Goal: Task Accomplishment & Management: Use online tool/utility

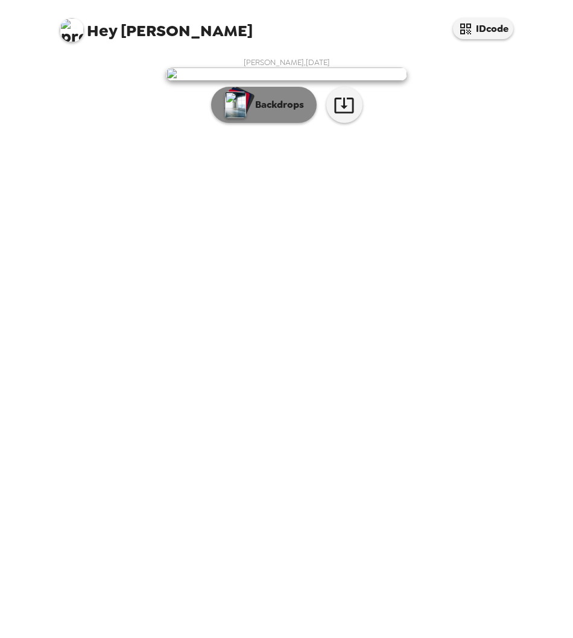
click at [261, 112] on p "Backdrops" at bounding box center [276, 105] width 55 height 14
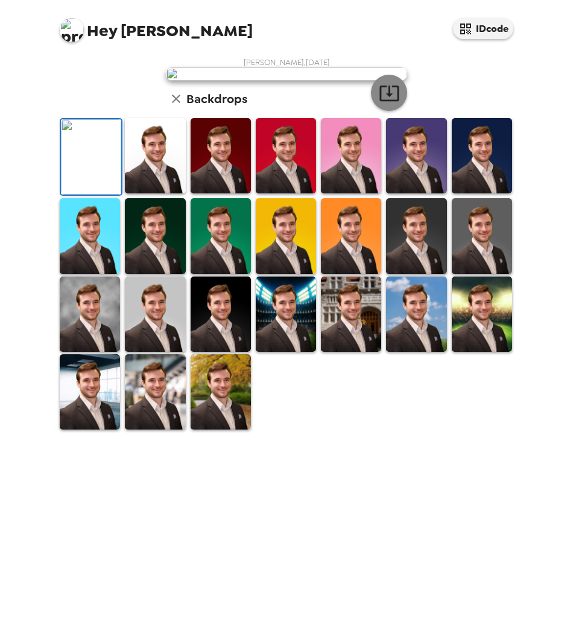
scroll to position [93, 0]
click at [196, 274] on img at bounding box center [220, 235] width 60 height 75
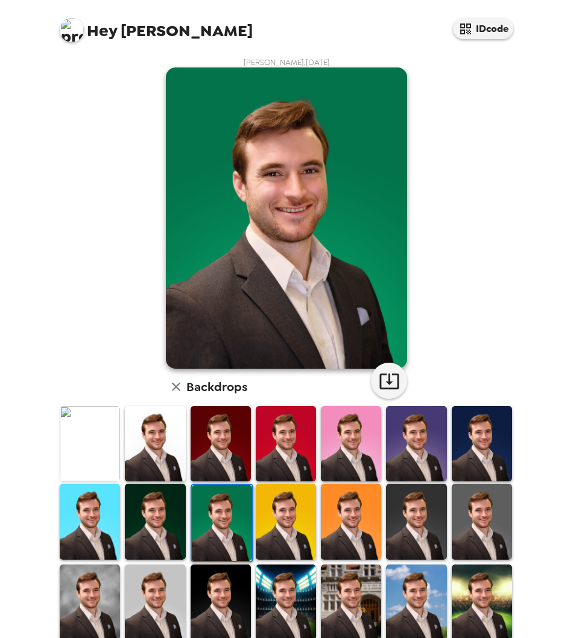
scroll to position [60, 0]
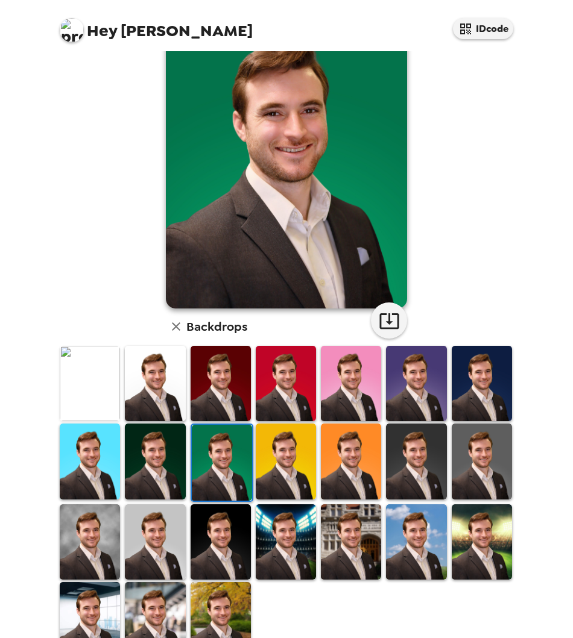
click at [487, 371] on img at bounding box center [481, 383] width 60 height 75
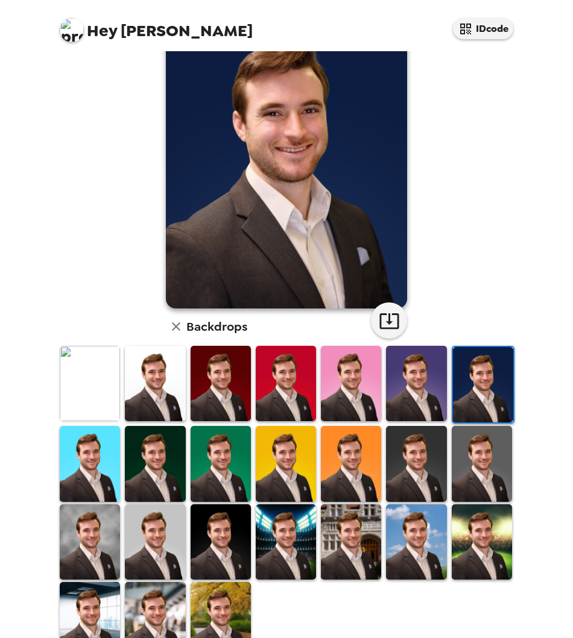
scroll to position [0, 0]
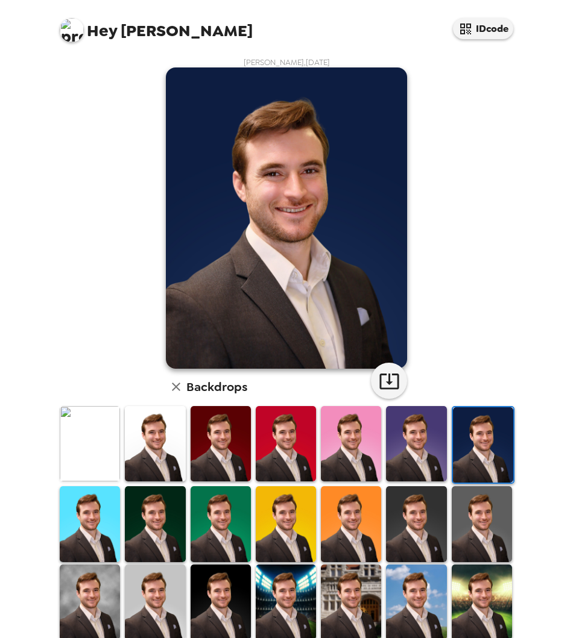
click at [426, 435] on img at bounding box center [416, 443] width 60 height 75
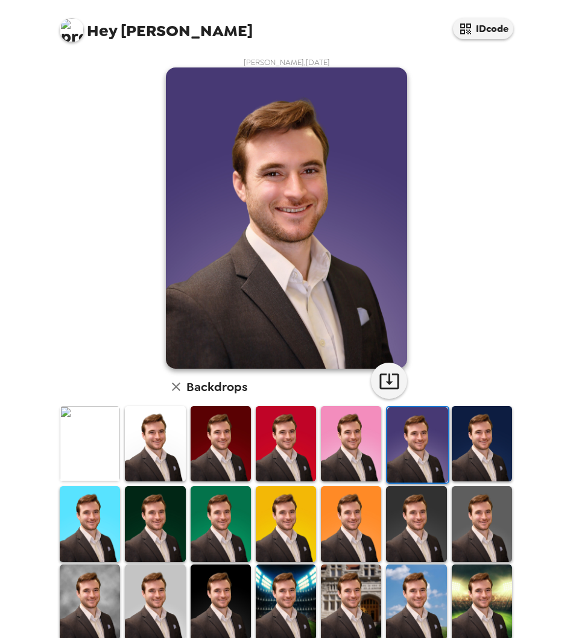
click at [218, 438] on img at bounding box center [220, 443] width 60 height 75
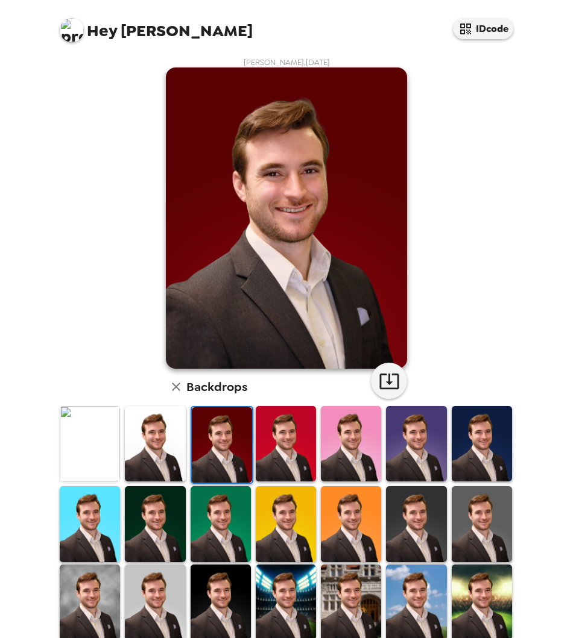
click at [272, 439] on img at bounding box center [286, 443] width 60 height 75
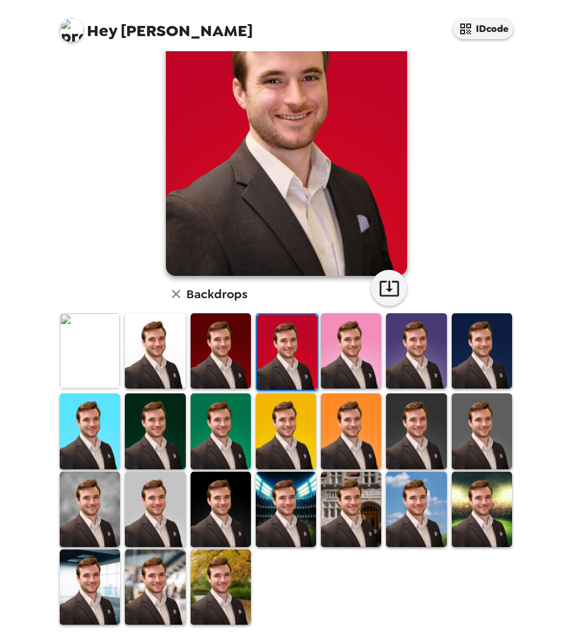
click at [91, 362] on img at bounding box center [90, 350] width 60 height 75
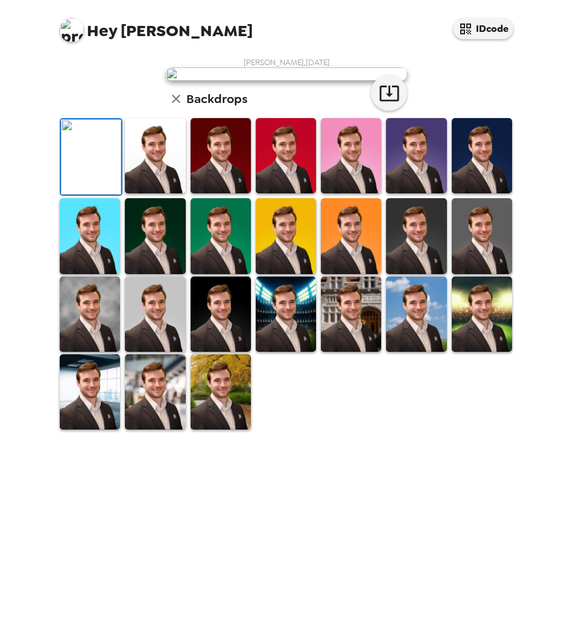
scroll to position [93, 0]
click at [156, 352] on img at bounding box center [155, 314] width 60 height 75
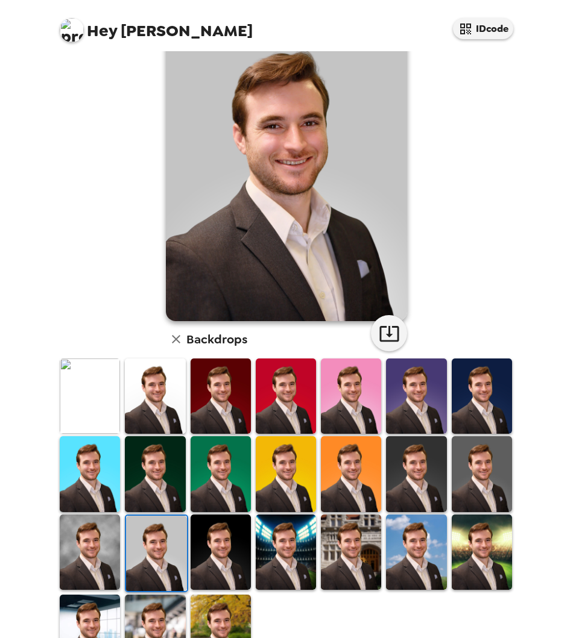
scroll to position [0, 0]
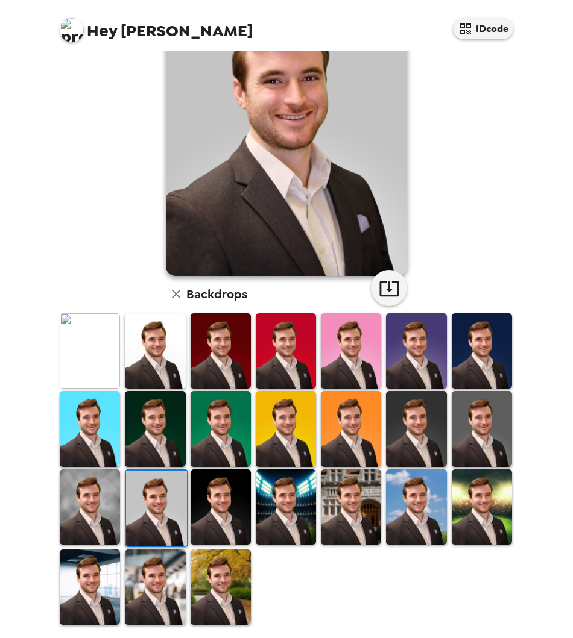
click at [113, 509] on img at bounding box center [90, 507] width 60 height 75
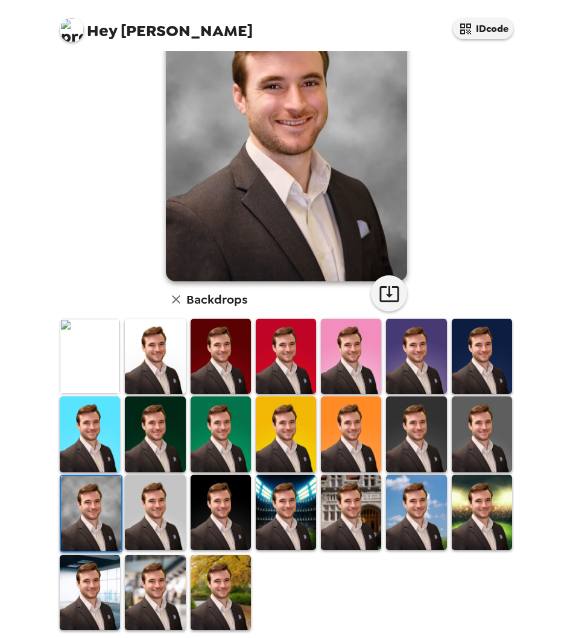
scroll to position [93, 0]
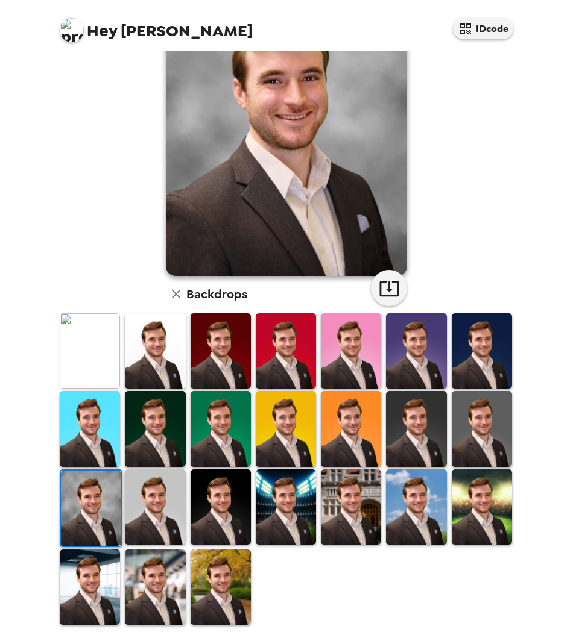
click at [486, 505] on img at bounding box center [481, 507] width 60 height 75
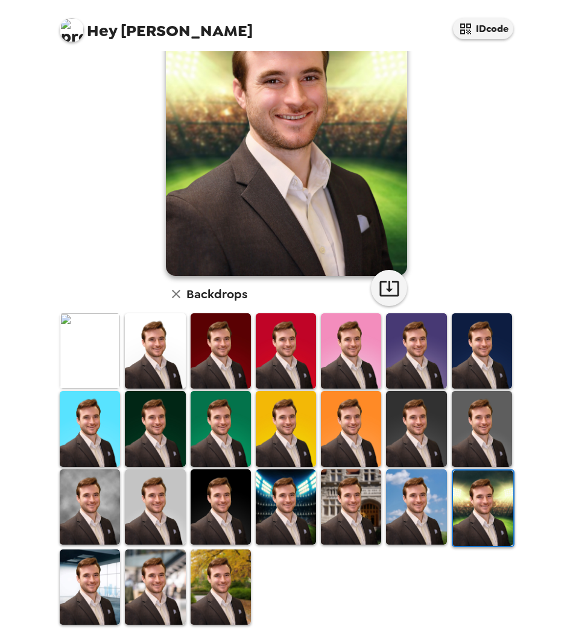
click at [406, 524] on img at bounding box center [416, 507] width 60 height 75
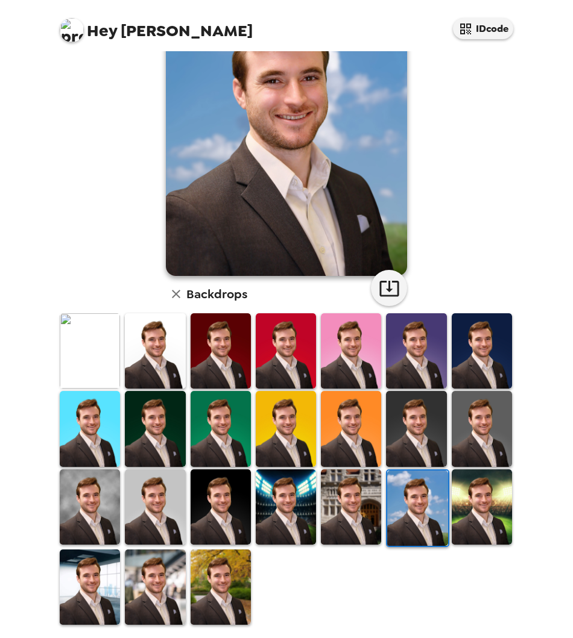
click at [458, 433] on img at bounding box center [481, 428] width 60 height 75
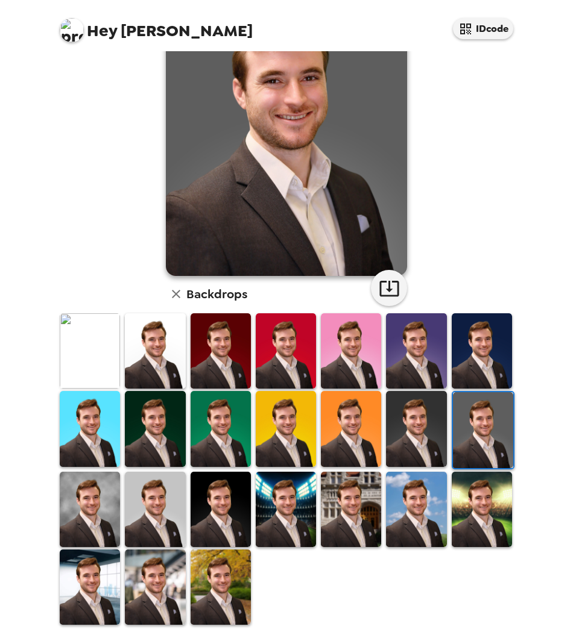
click at [401, 433] on img at bounding box center [416, 428] width 60 height 75
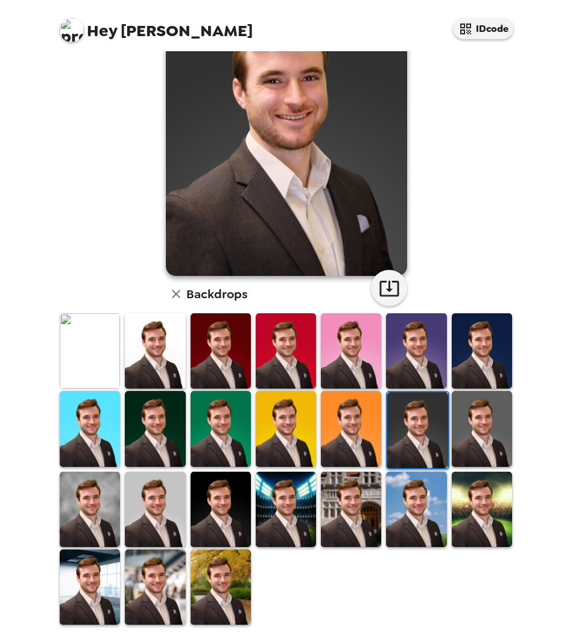
click at [135, 362] on img at bounding box center [155, 350] width 60 height 75
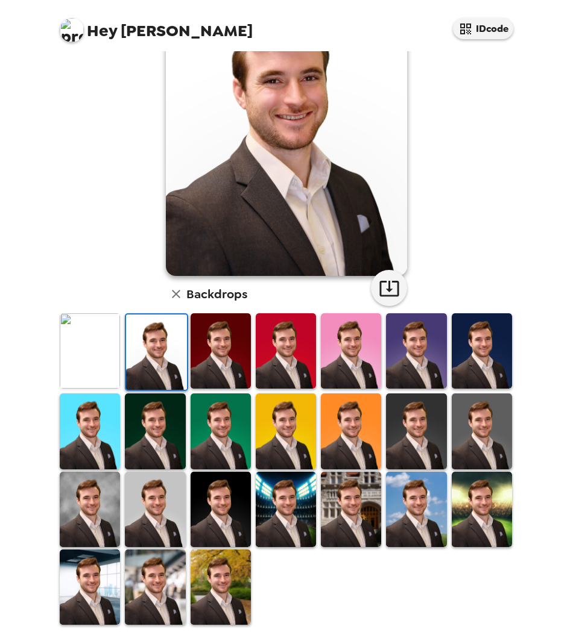
click at [98, 497] on img at bounding box center [90, 509] width 60 height 75
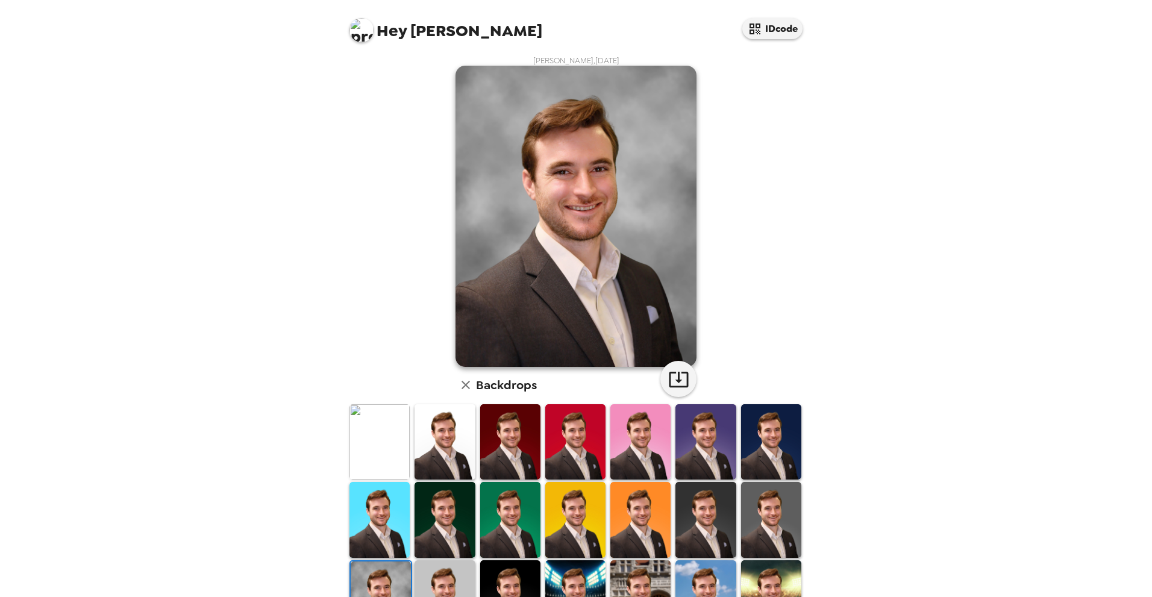
scroll to position [0, 0]
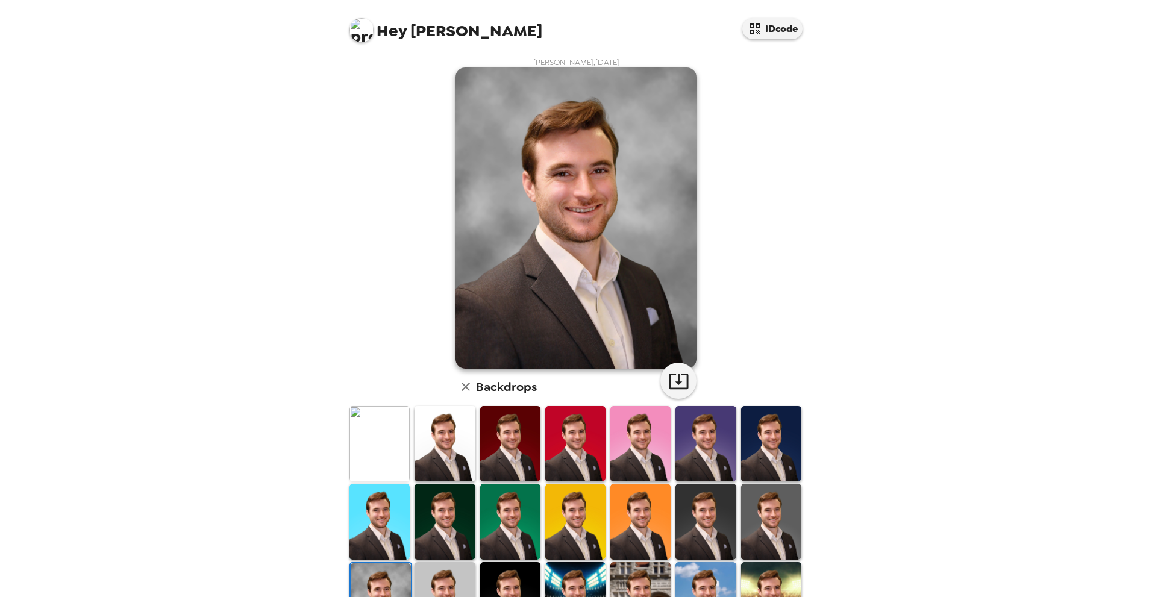
click at [775, 443] on img at bounding box center [771, 443] width 60 height 75
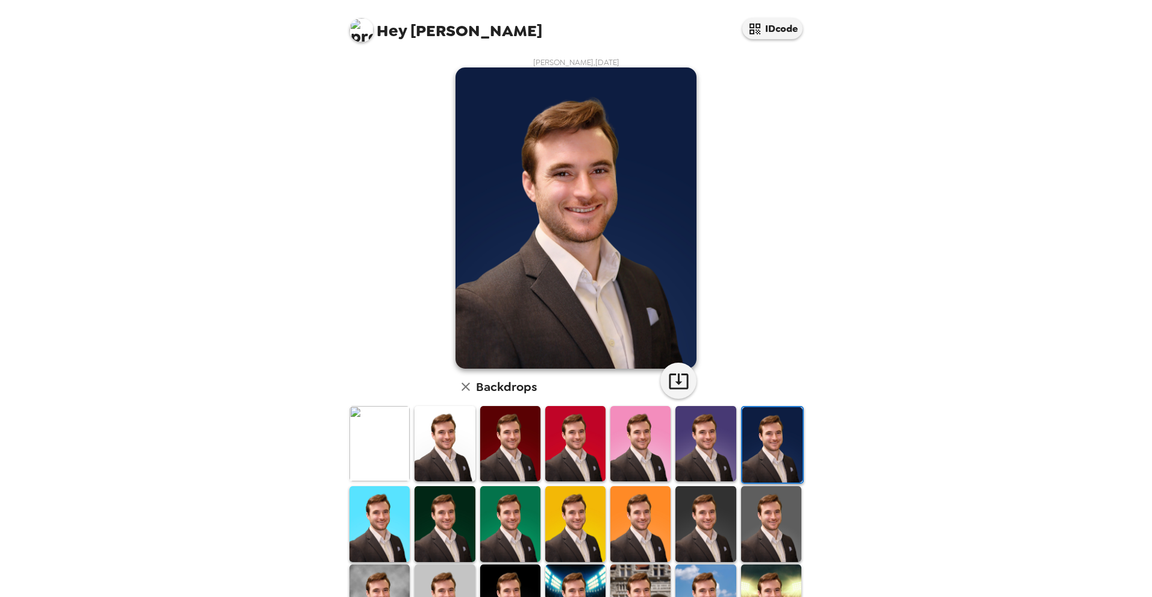
click at [712, 439] on img at bounding box center [706, 443] width 60 height 75
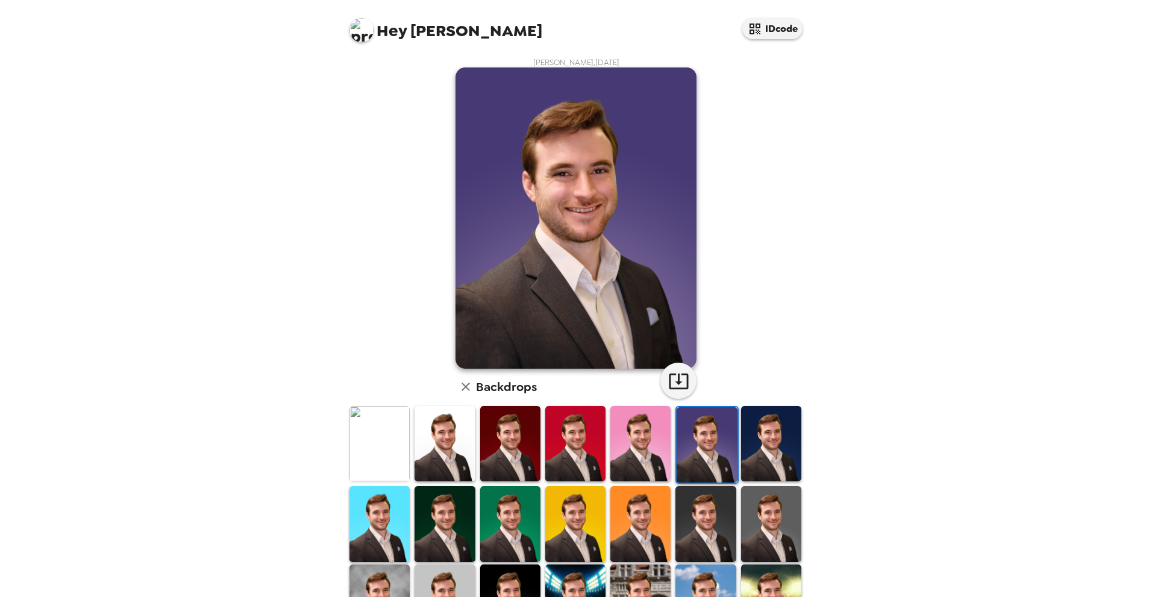
click at [559, 443] on img at bounding box center [575, 443] width 60 height 75
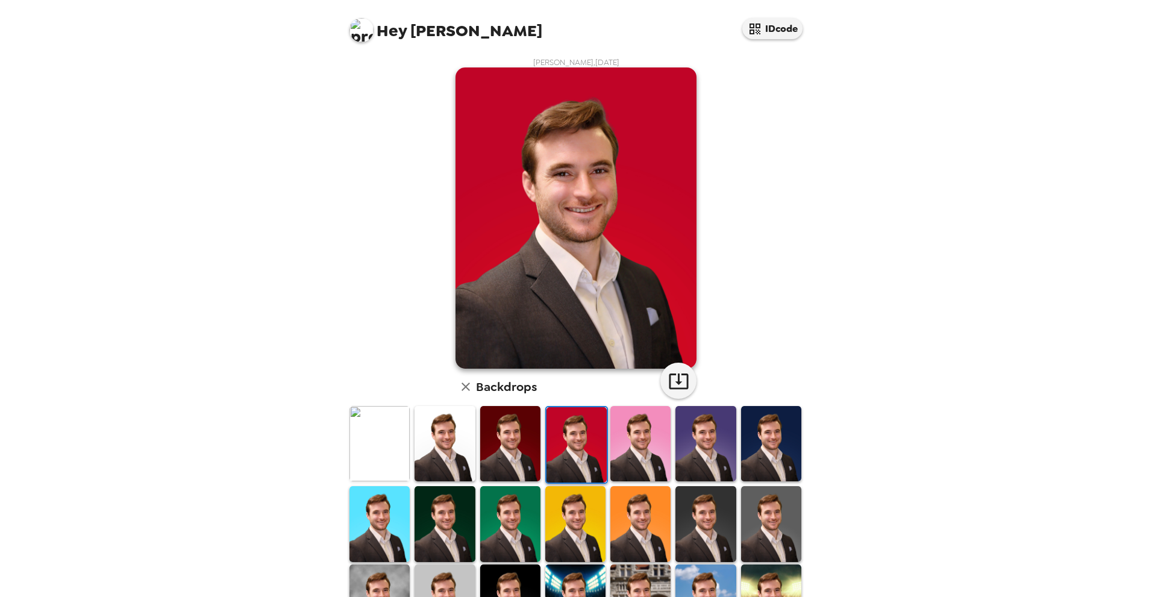
click at [384, 438] on img at bounding box center [380, 443] width 60 height 75
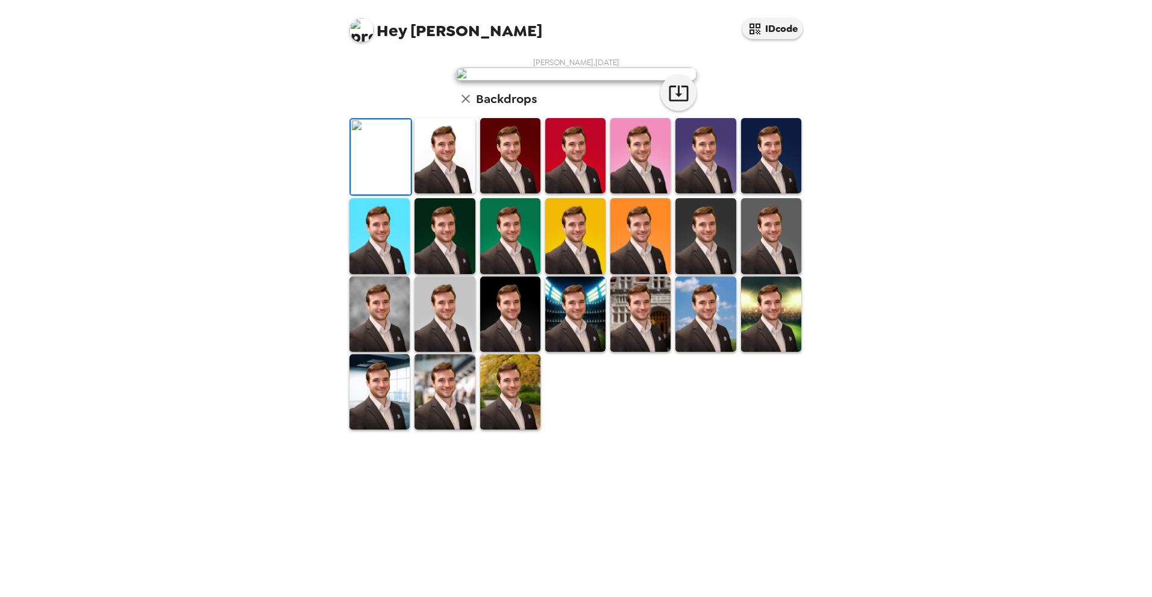
click at [778, 352] on img at bounding box center [771, 314] width 60 height 75
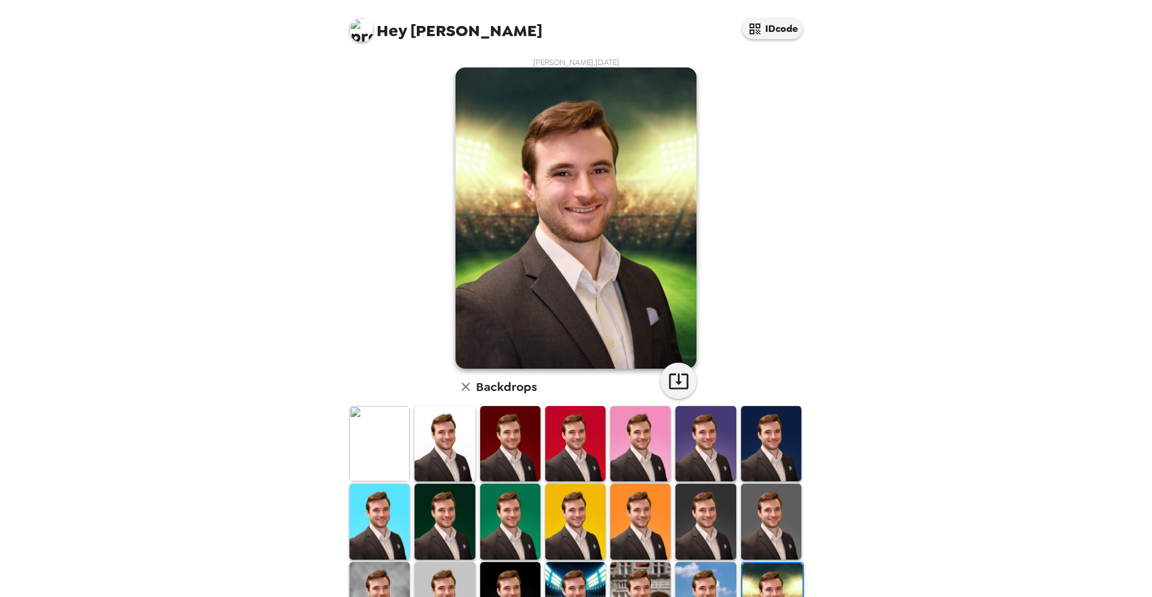
click at [776, 280] on div "William Sutton , 09-18-2025 Backdrops" at bounding box center [576, 388] width 458 height 662
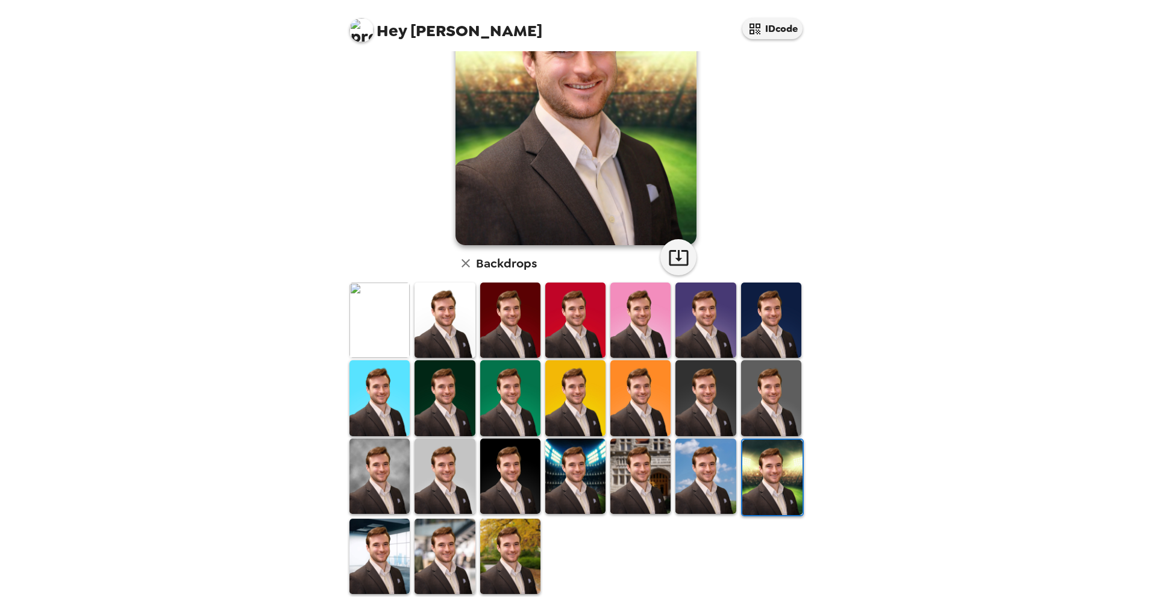
scroll to position [134, 0]
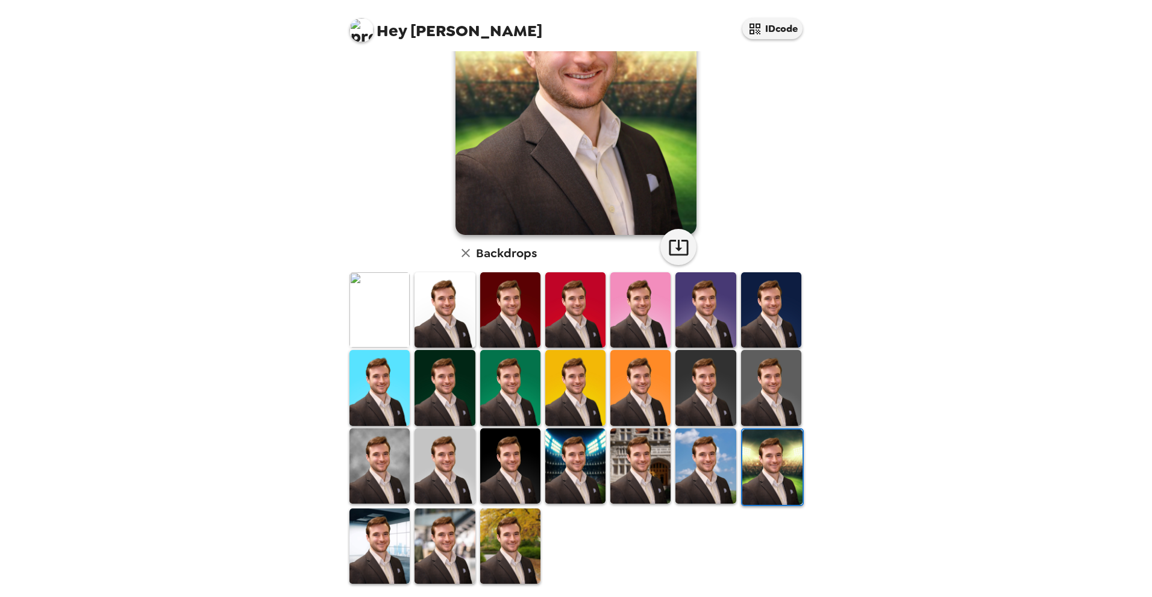
click at [366, 541] on img at bounding box center [380, 546] width 60 height 75
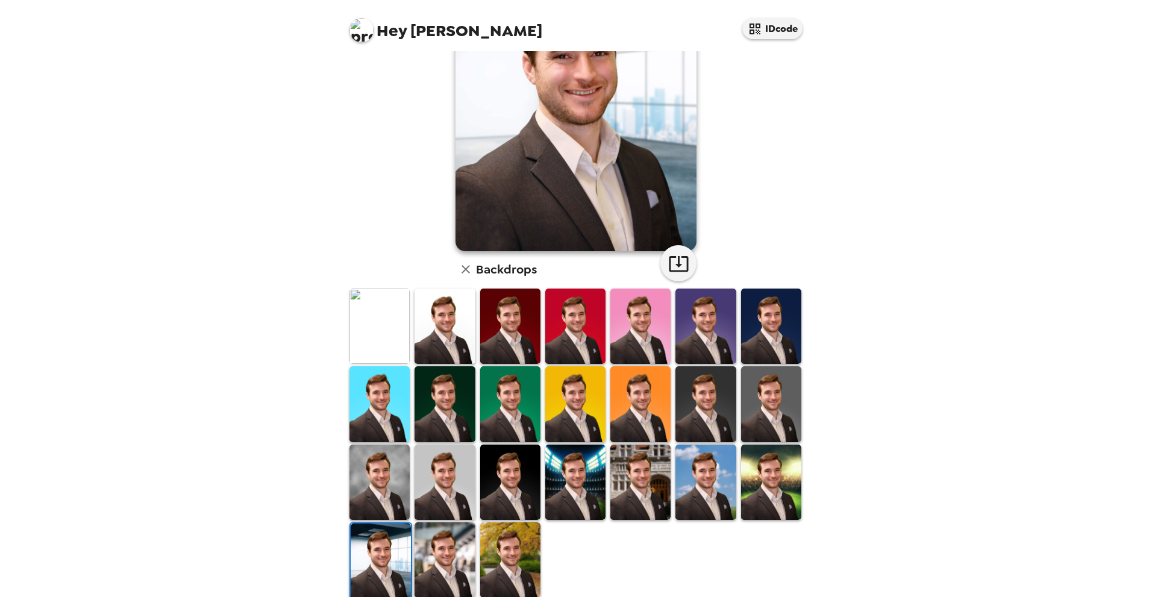
scroll to position [121, 0]
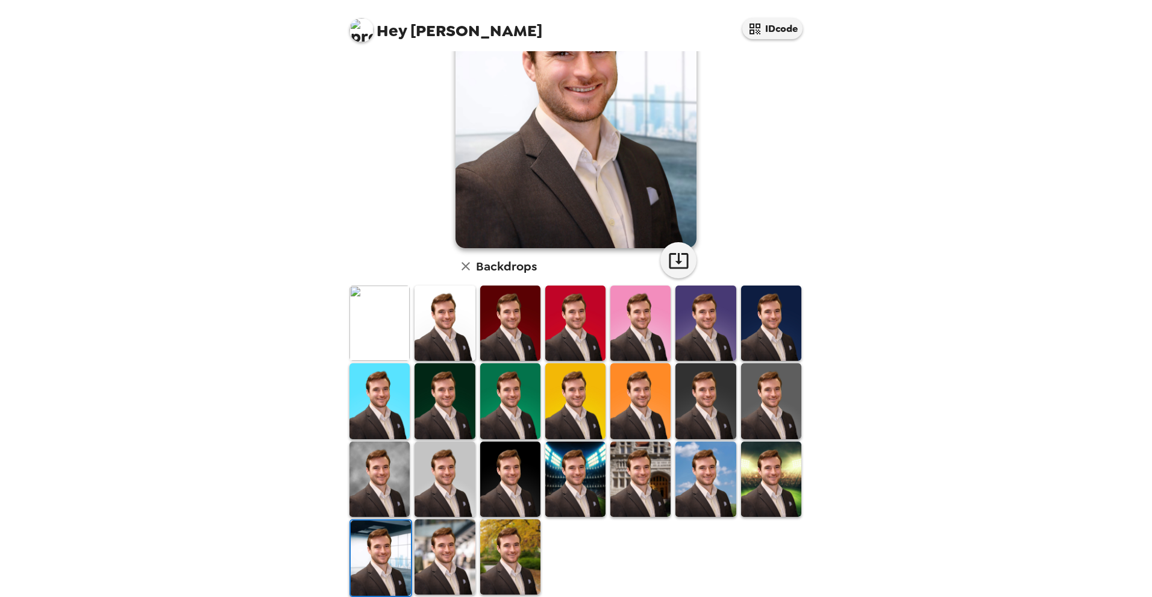
click at [440, 562] on img at bounding box center [445, 557] width 60 height 75
